Goal: Task Accomplishment & Management: Complete application form

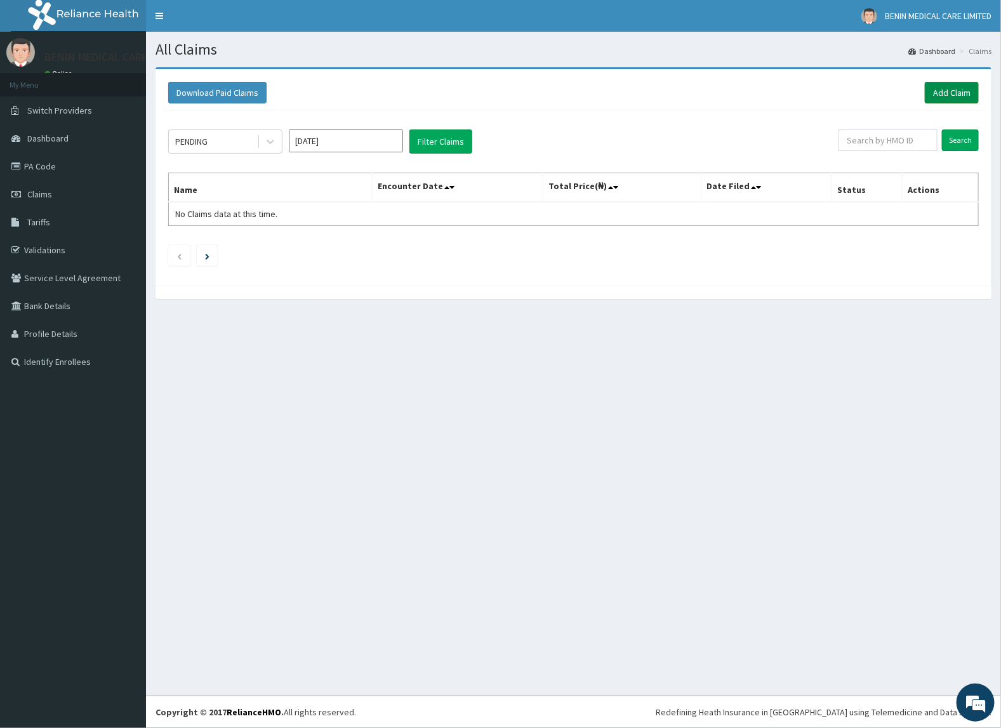
click at [950, 96] on link "Add Claim" at bounding box center [952, 93] width 54 height 22
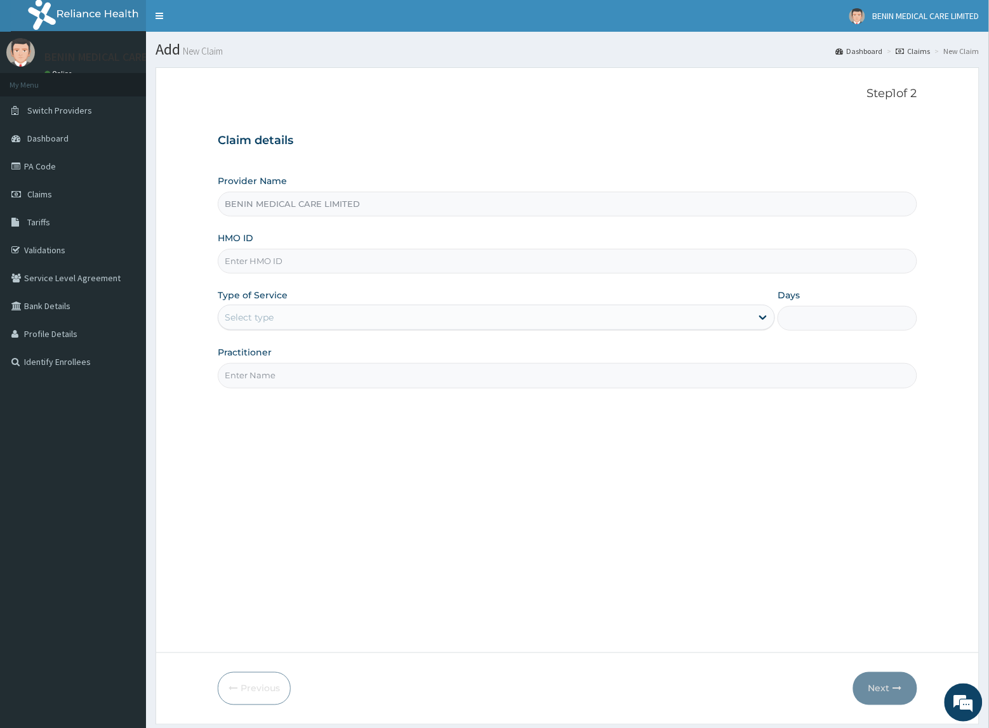
type input "BENIN MEDICAL CARE LIMITED"
click at [267, 268] on input "HMO ID" at bounding box center [567, 261] width 699 height 25
type input "RET/13647/A"
drag, startPoint x: 284, startPoint y: 312, endPoint x: 315, endPoint y: 328, distance: 34.9
click at [287, 315] on div "Select type" at bounding box center [484, 317] width 533 height 20
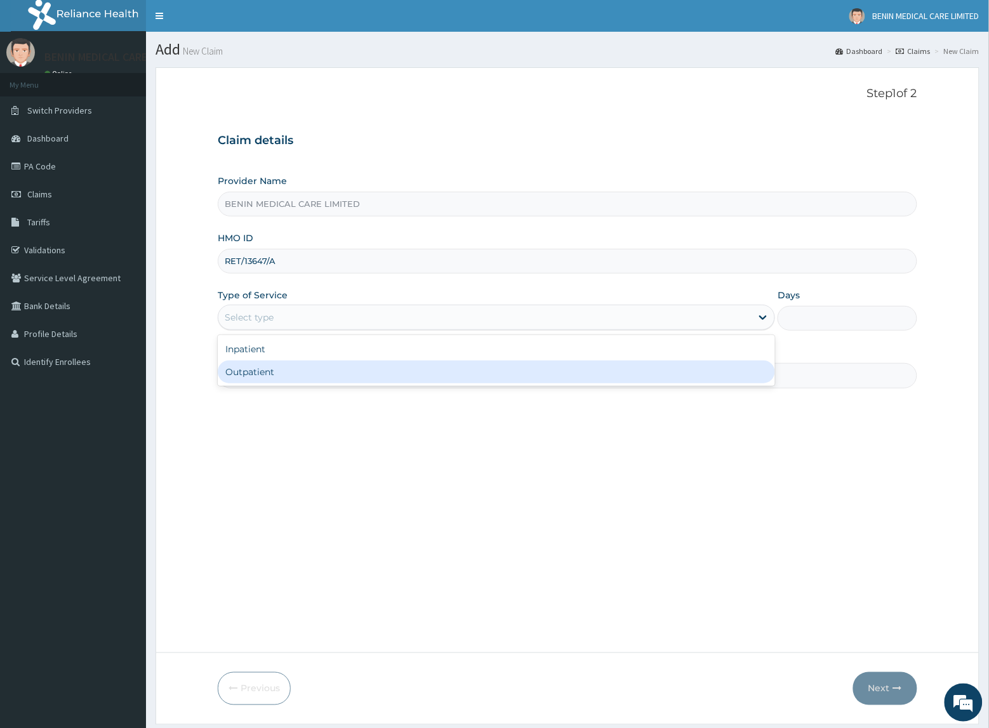
click at [293, 374] on div "Outpatient" at bounding box center [496, 372] width 557 height 23
type input "1"
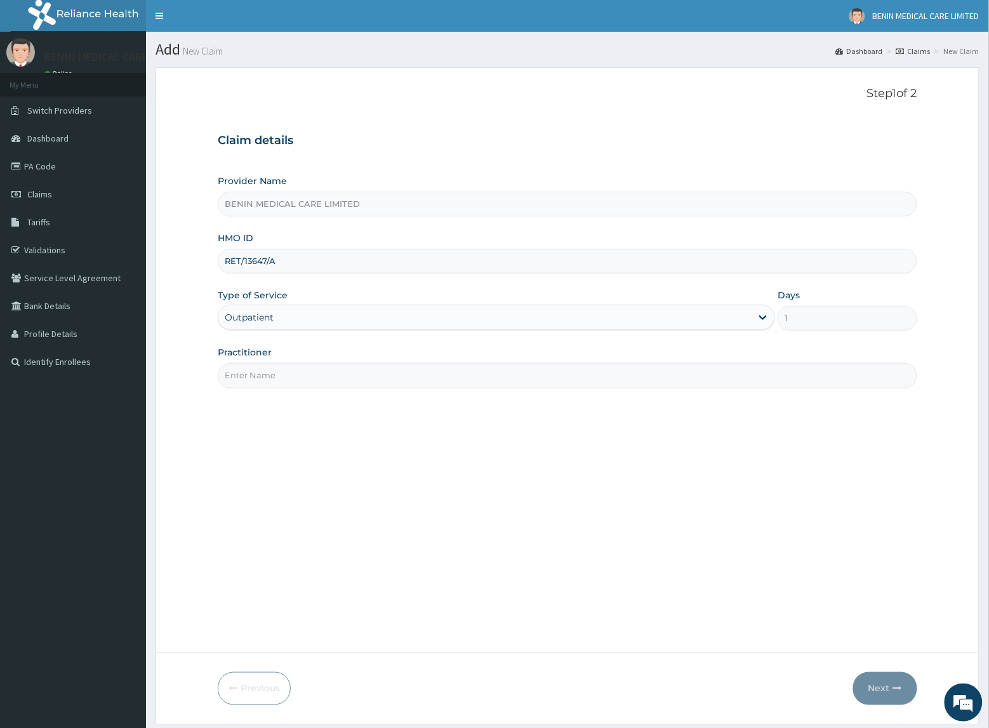
drag, startPoint x: 293, startPoint y: 374, endPoint x: 340, endPoint y: 384, distance: 47.9
click at [299, 376] on input "Practitioner" at bounding box center [567, 375] width 699 height 25
type input "UDEGBE EYIMOFE PETRA"
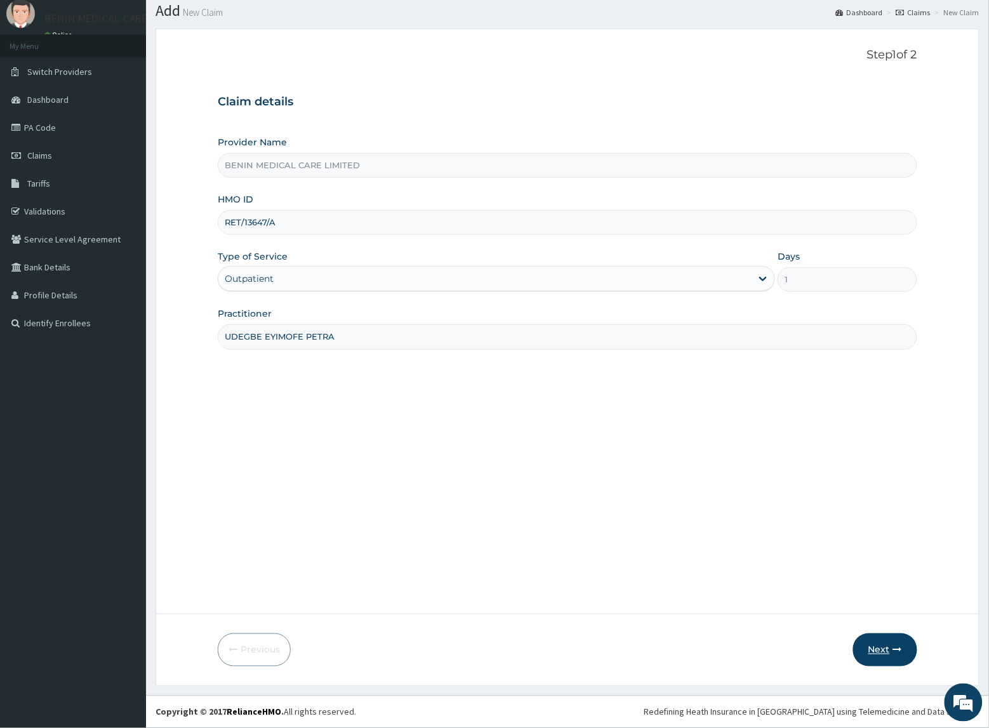
click at [879, 646] on button "Next" at bounding box center [885, 649] width 64 height 33
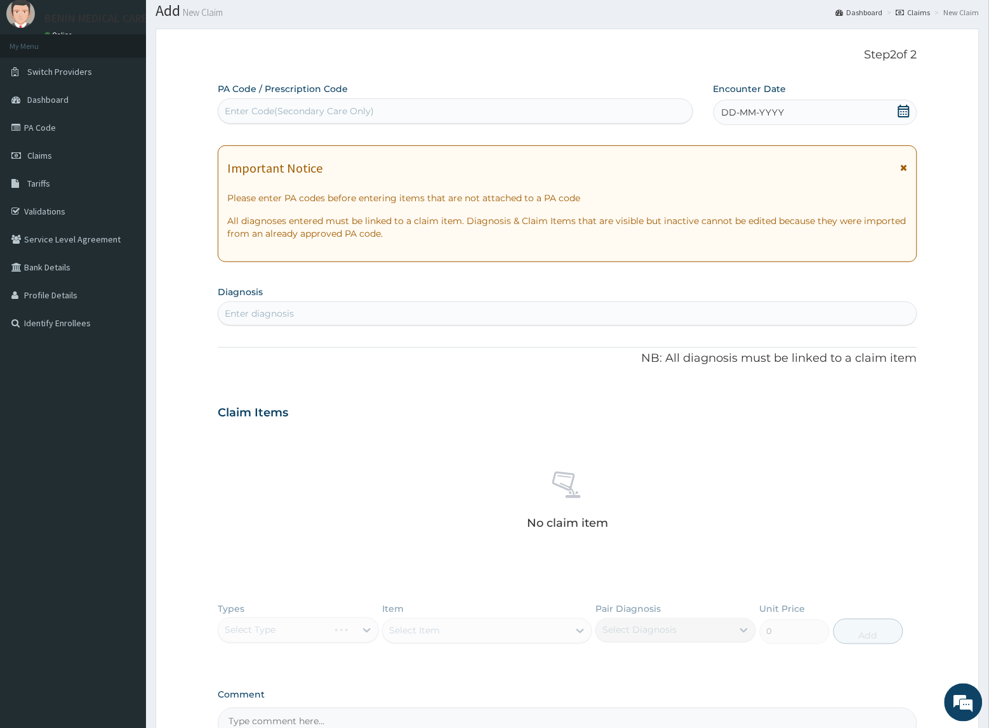
click at [328, 321] on div "Enter diagnosis" at bounding box center [567, 313] width 698 height 20
type input "[MEDICAL_DATA]"
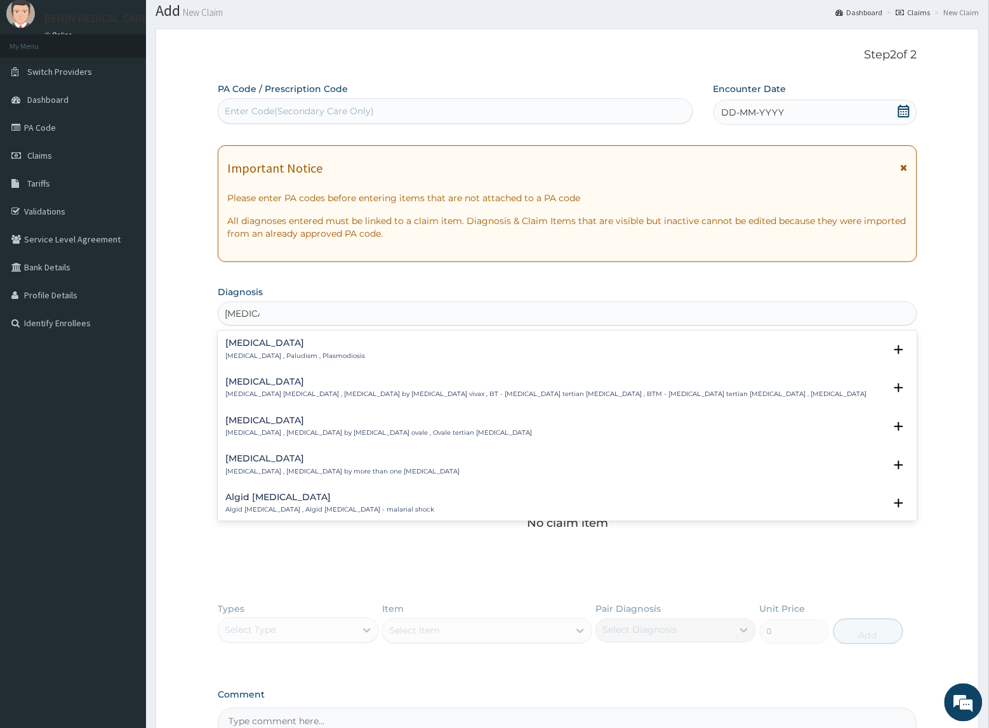
click at [246, 357] on p "[MEDICAL_DATA] , Paludism , Plasmodiosis" at bounding box center [295, 356] width 140 height 9
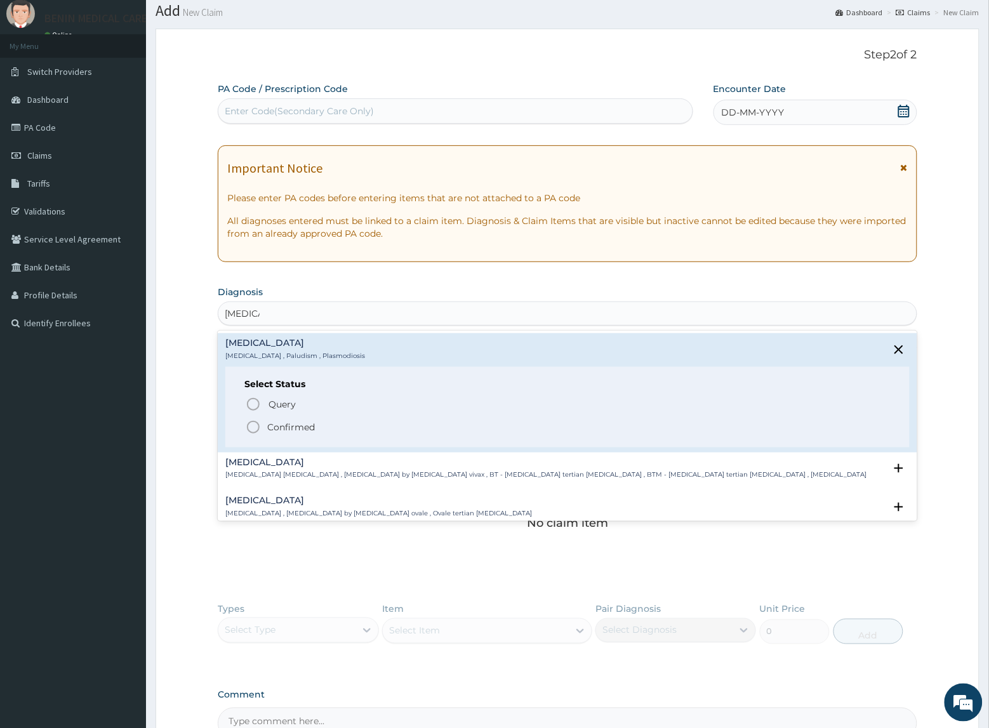
click at [254, 427] on icon "status option filled" at bounding box center [253, 427] width 15 height 15
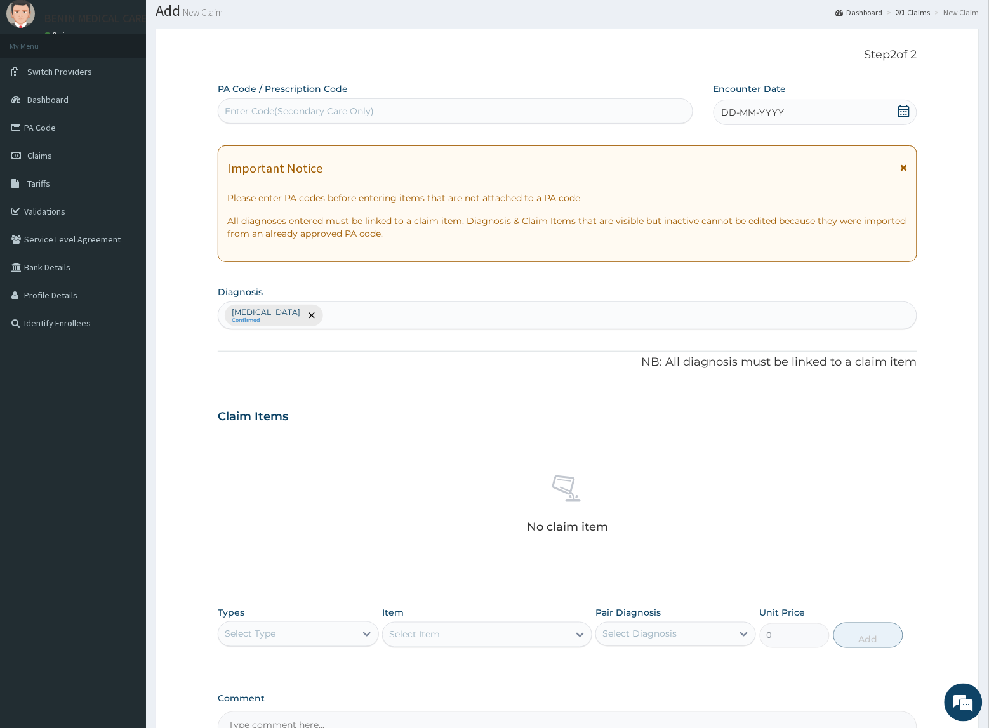
scroll to position [188, 0]
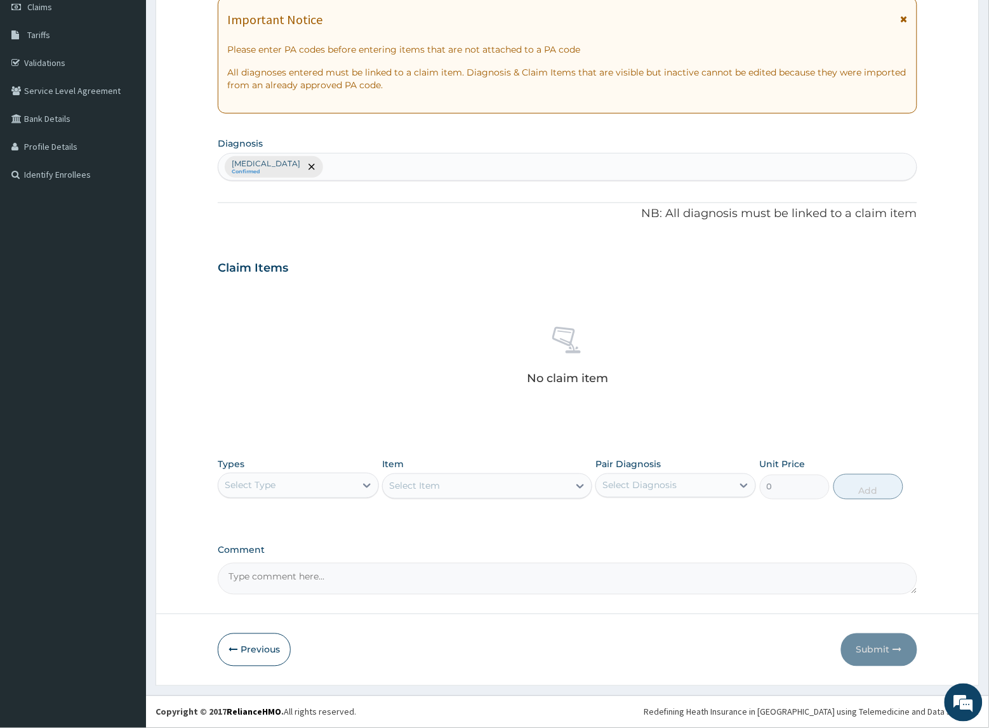
click at [274, 489] on div "Select Type" at bounding box center [250, 485] width 51 height 13
drag, startPoint x: 258, startPoint y: 554, endPoint x: 552, endPoint y: 511, distance: 297.7
click at [264, 554] on div "Procedures" at bounding box center [298, 563] width 161 height 23
click at [555, 495] on div "Select Item" at bounding box center [475, 486] width 185 height 20
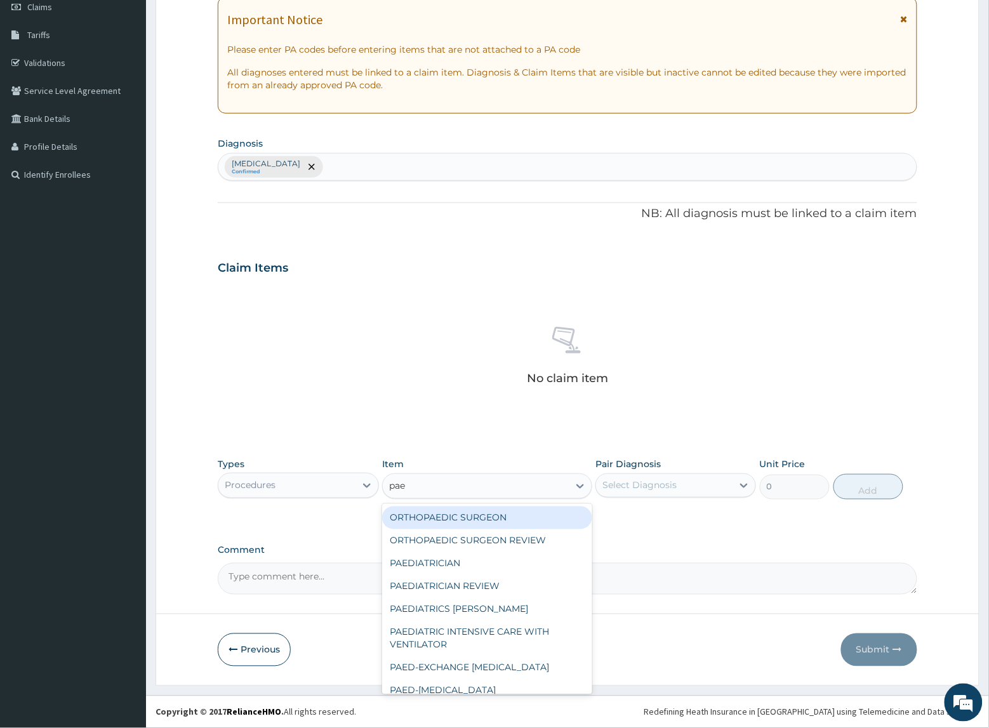
type input "paed"
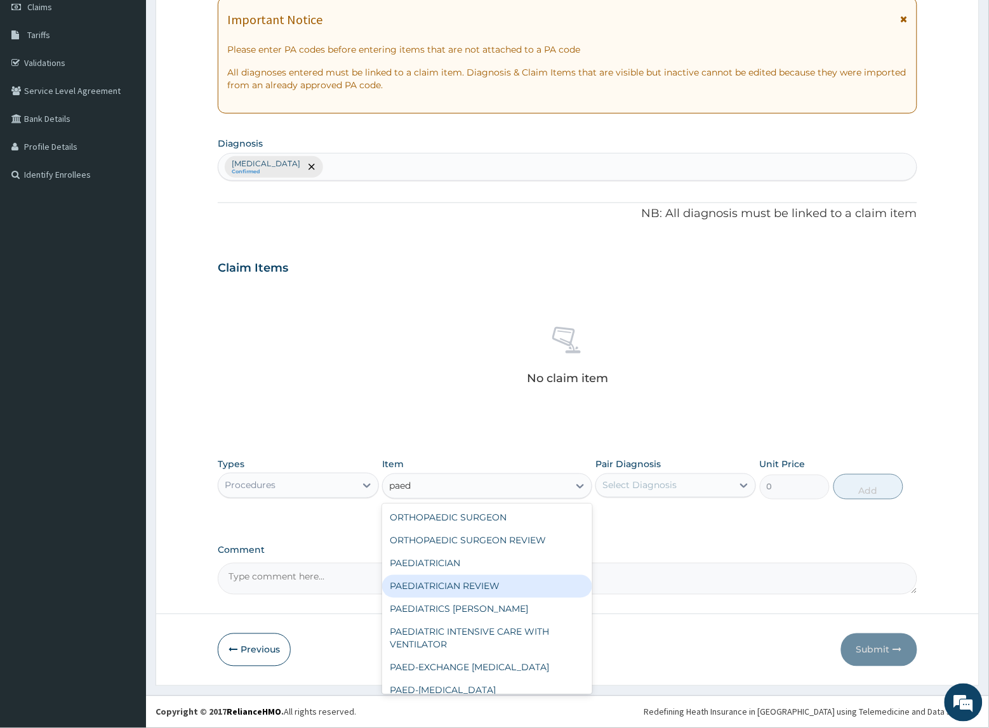
scroll to position [114, 0]
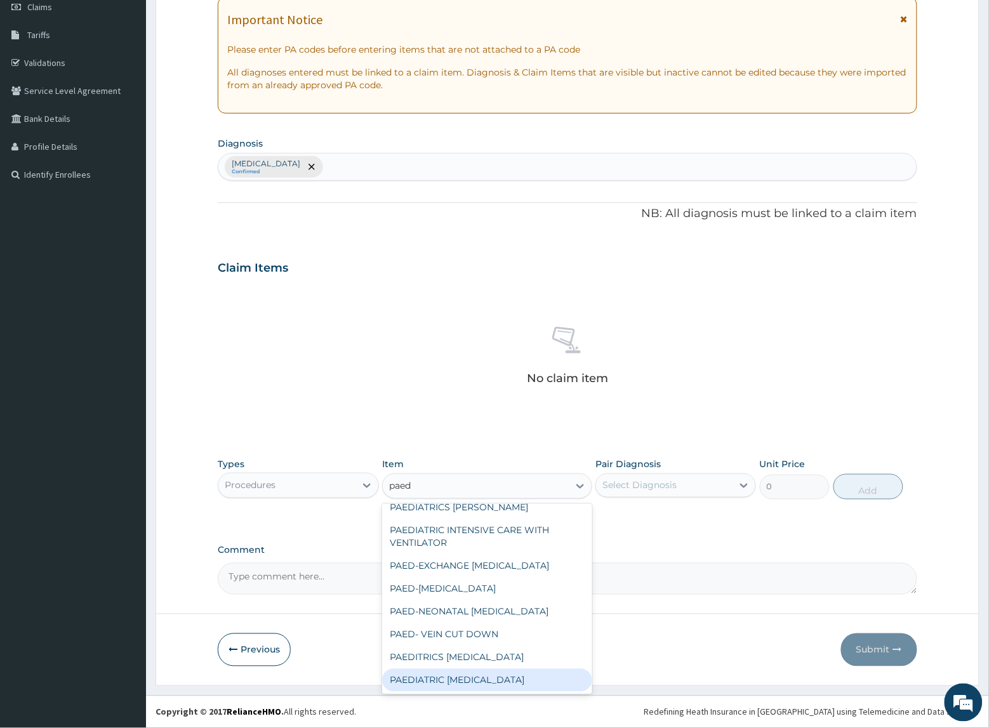
click at [518, 682] on div "PAEDIATRIC [MEDICAL_DATA]" at bounding box center [486, 680] width 209 height 23
type input "30000"
